Goal: Find specific page/section: Locate a particular part of the current website

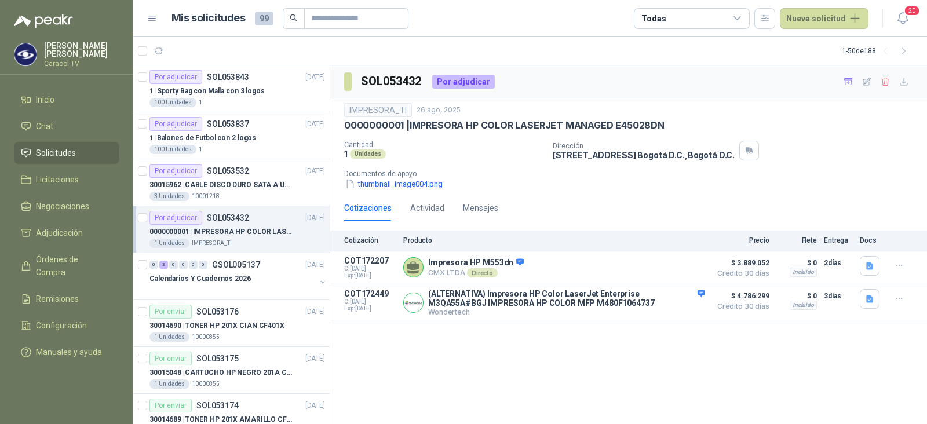
click at [239, 239] on div "1 Unidades IMPRESORA_TI" at bounding box center [238, 243] width 176 height 9
click at [246, 185] on p "30015962 | CABLE DISCO DURO SATA A USB 3.0 GENERICO" at bounding box center [222, 185] width 144 height 11
